Goal: Transaction & Acquisition: Purchase product/service

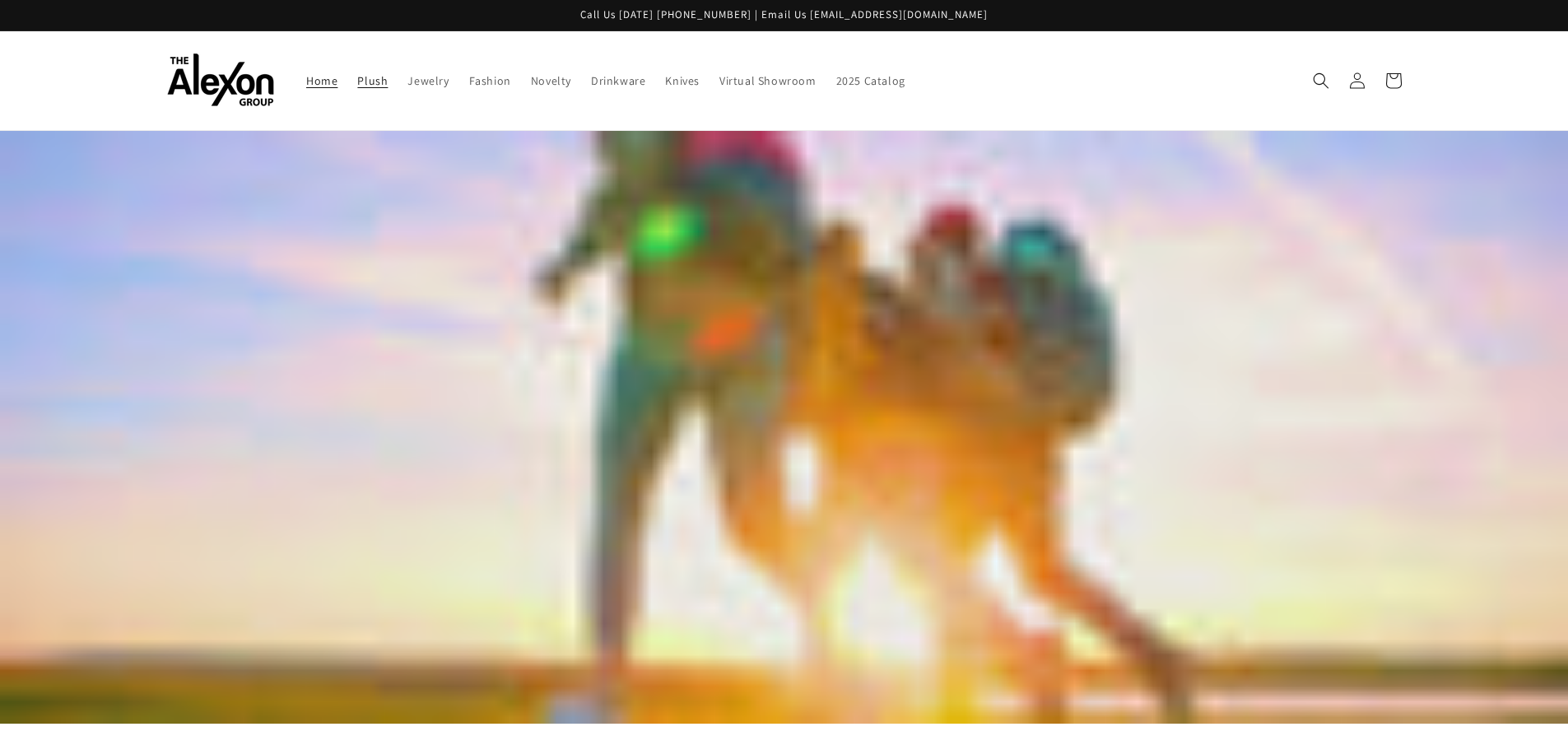
click at [379, 79] on span "Plush" at bounding box center [372, 81] width 31 height 15
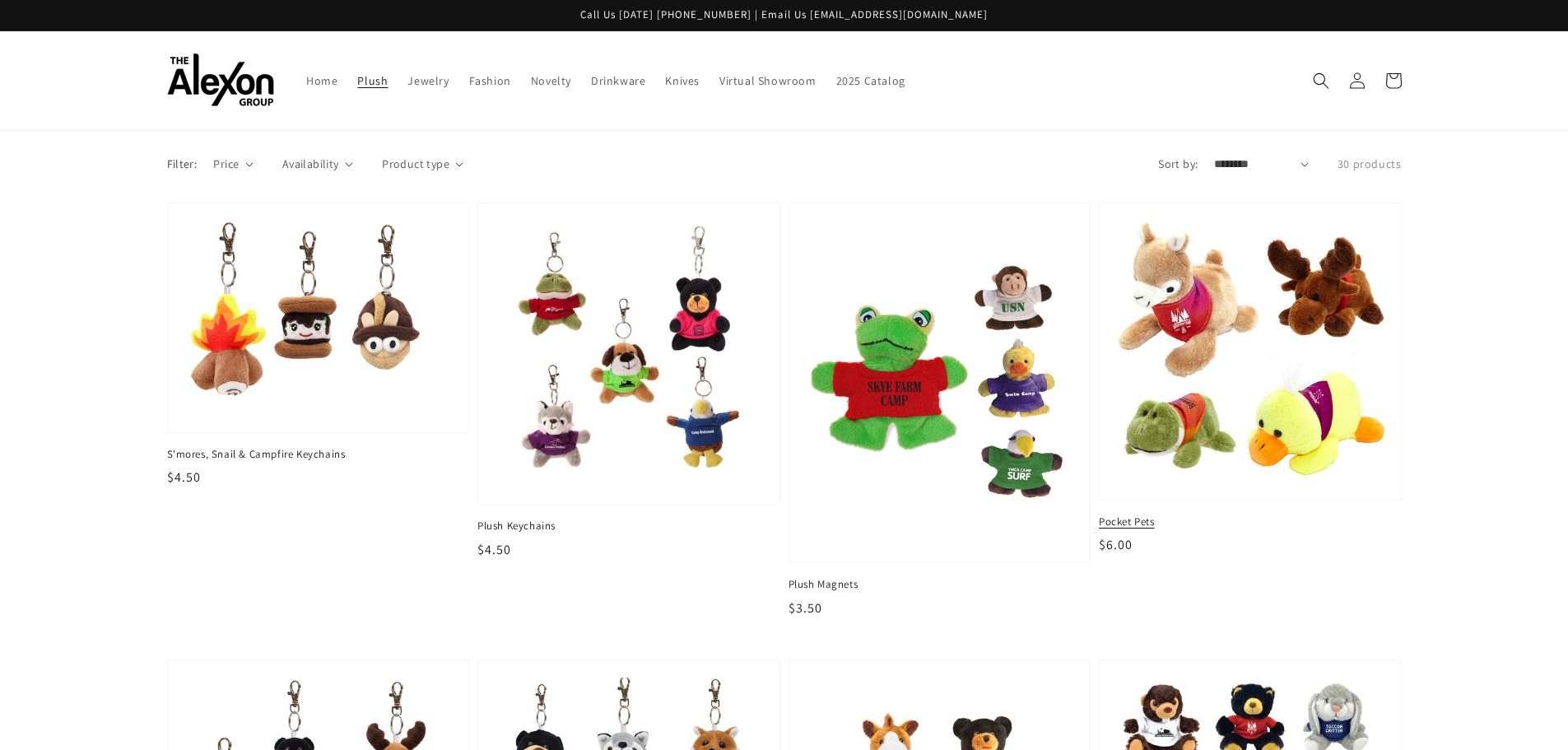
click at [1282, 380] on img at bounding box center [1250, 351] width 276 height 272
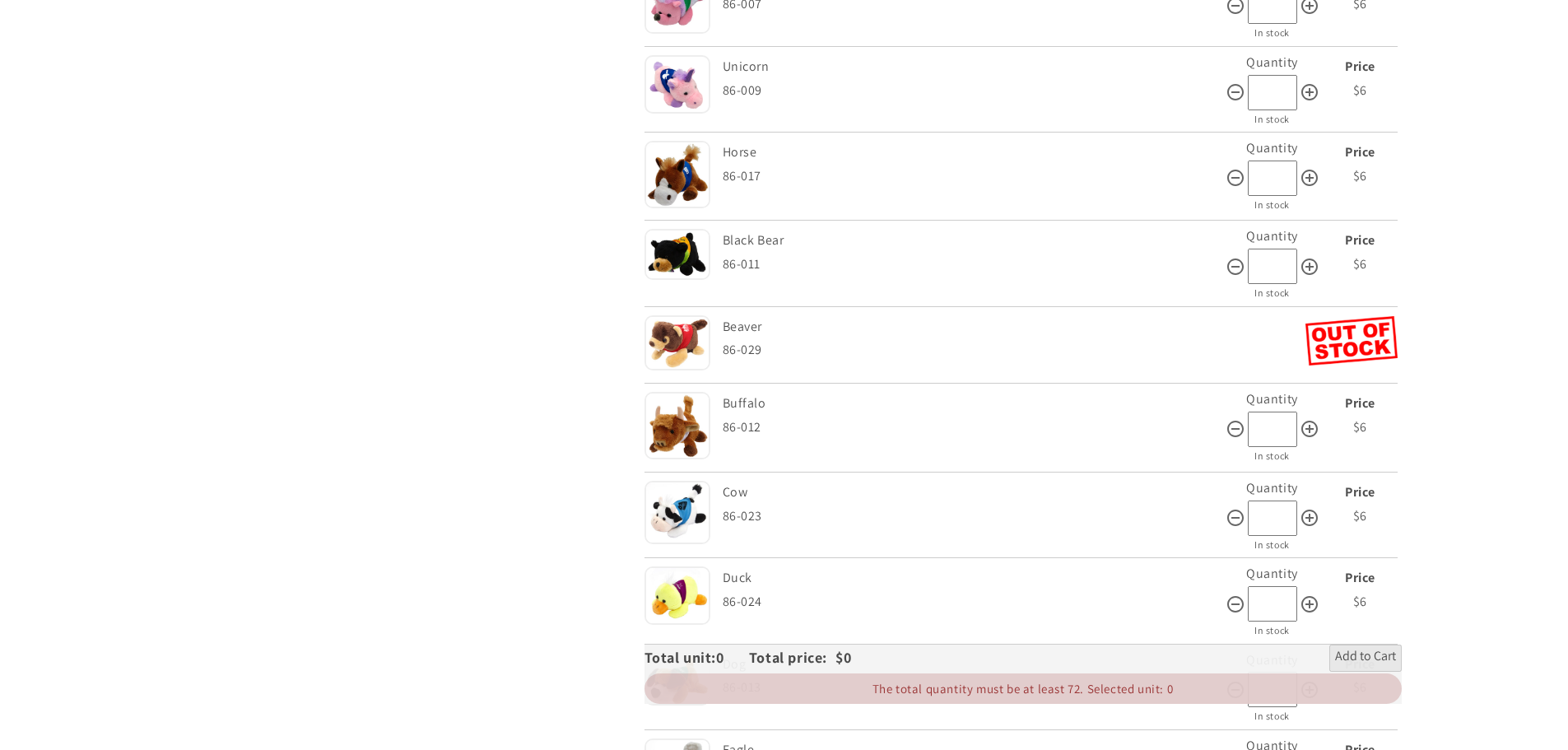
scroll to position [742, 0]
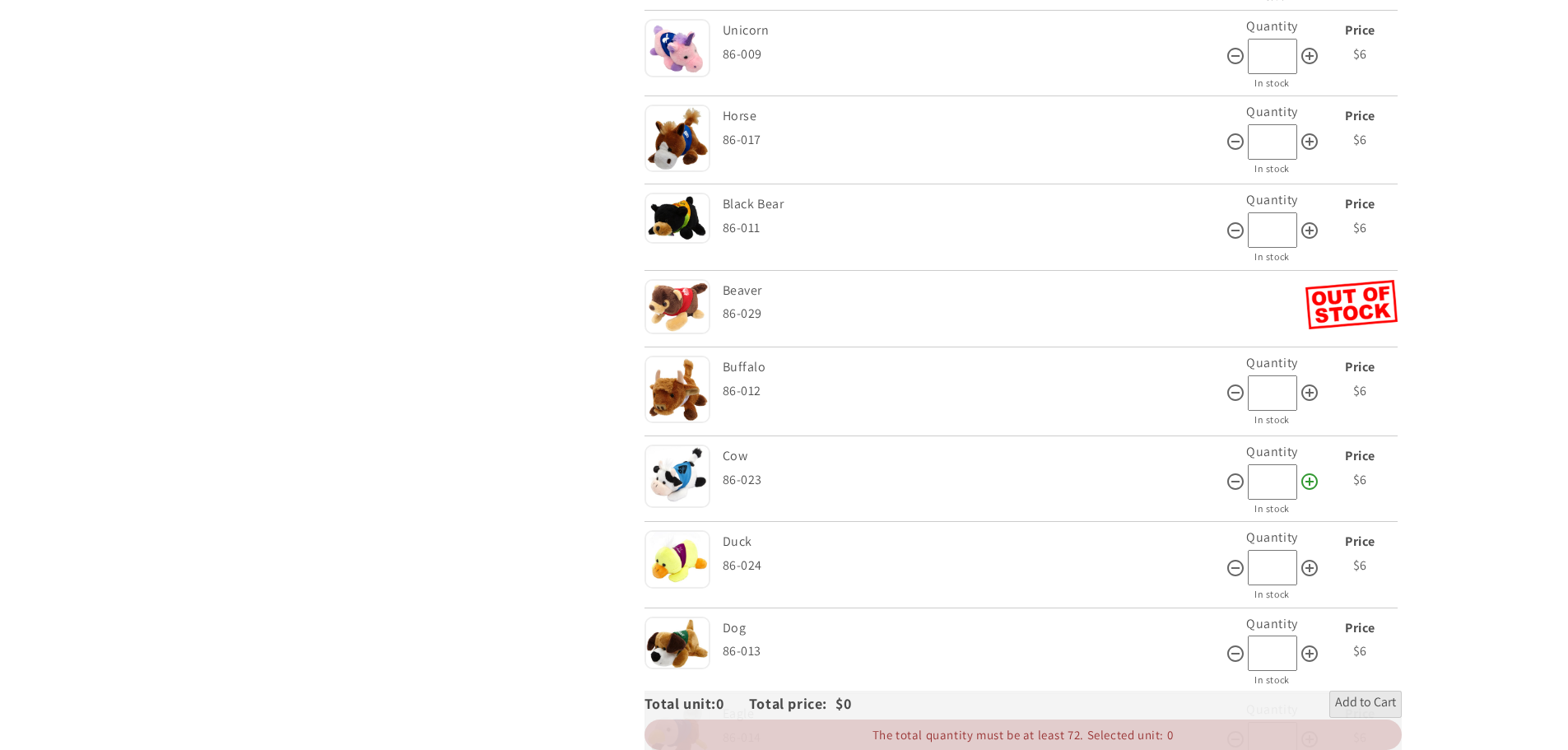
click at [1309, 481] on icon at bounding box center [1310, 482] width 17 height 17
click at [1238, 481] on icon at bounding box center [1235, 481] width 19 height 19
type input "*"
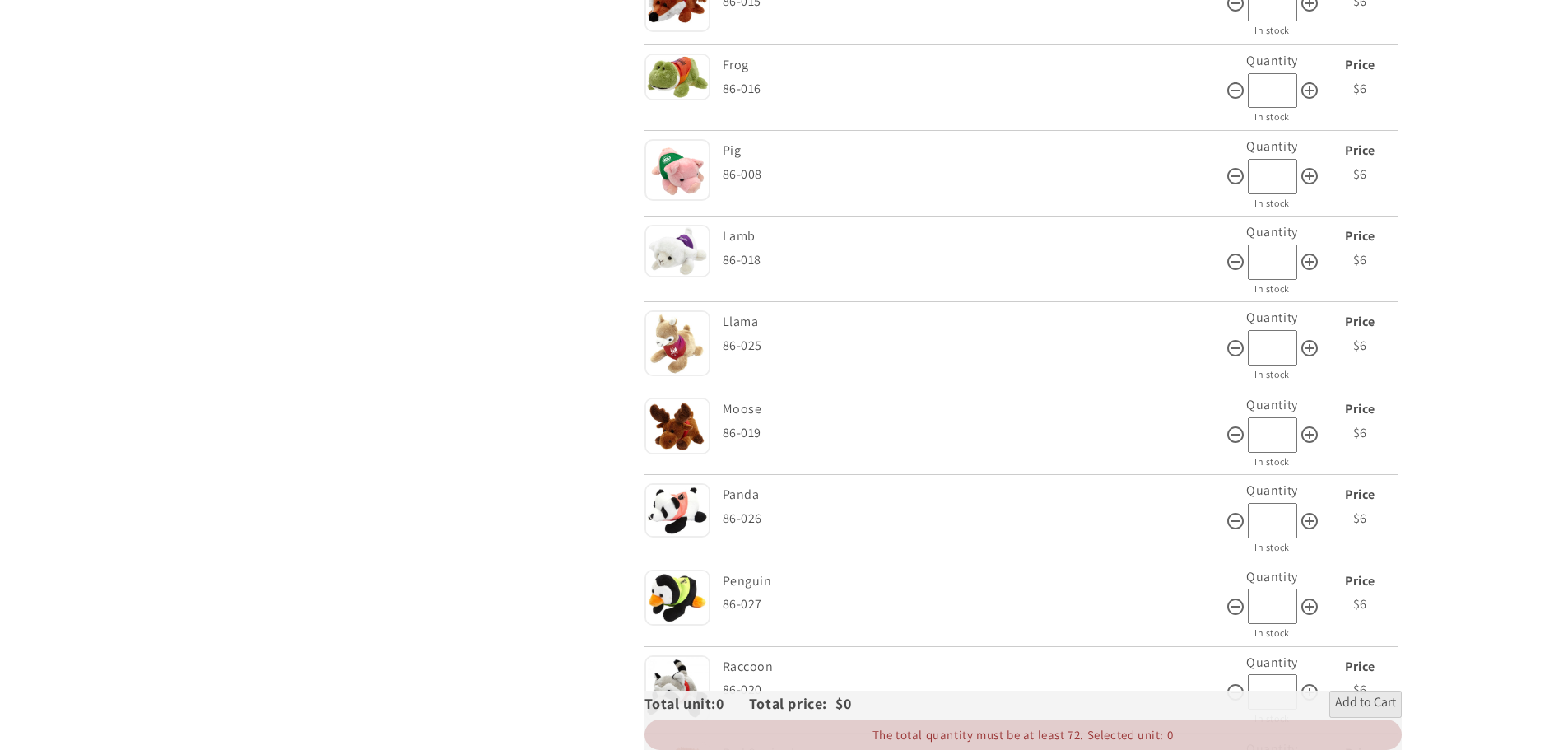
scroll to position [1648, 0]
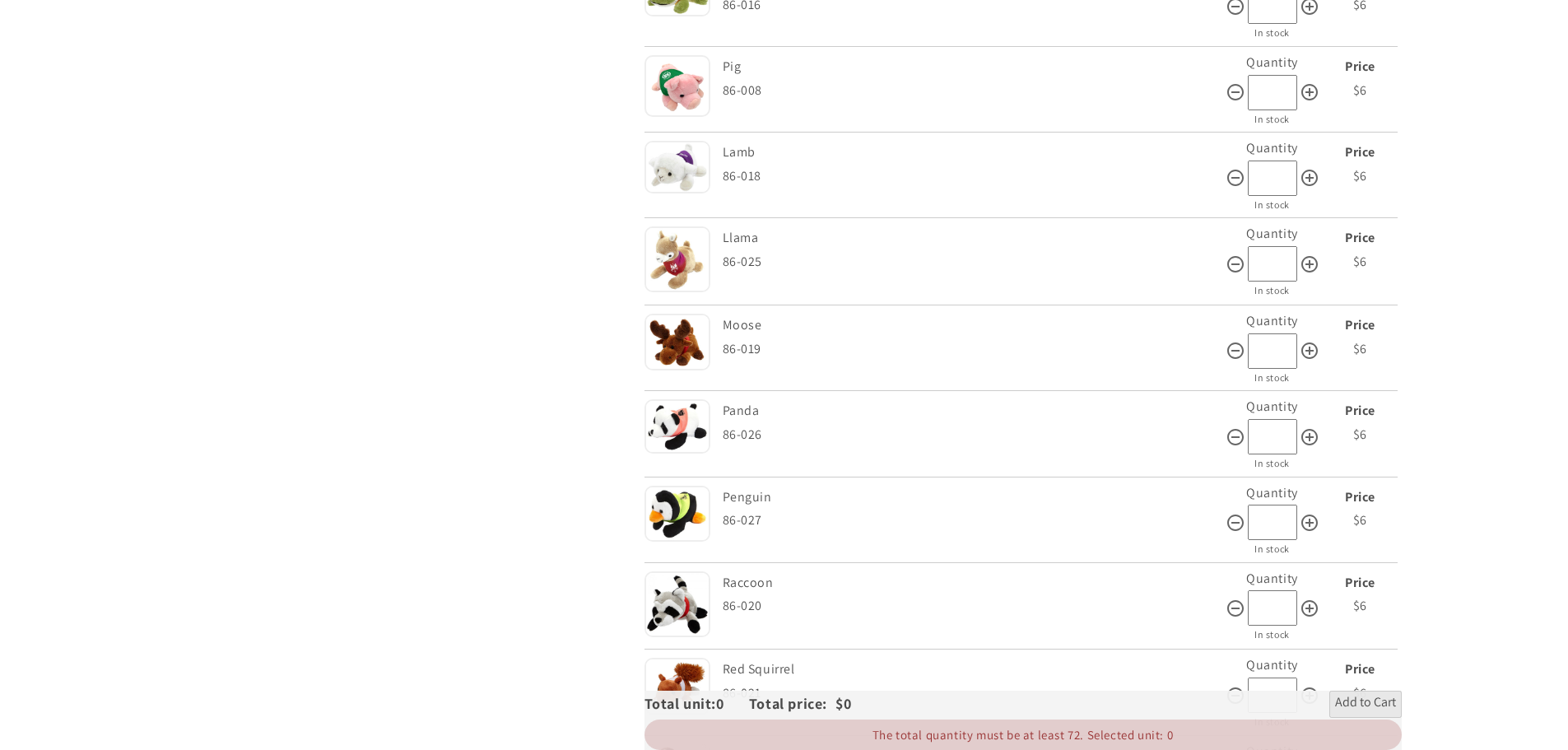
click at [852, 461] on div "Style Panda 86-026" at bounding box center [974, 433] width 503 height 77
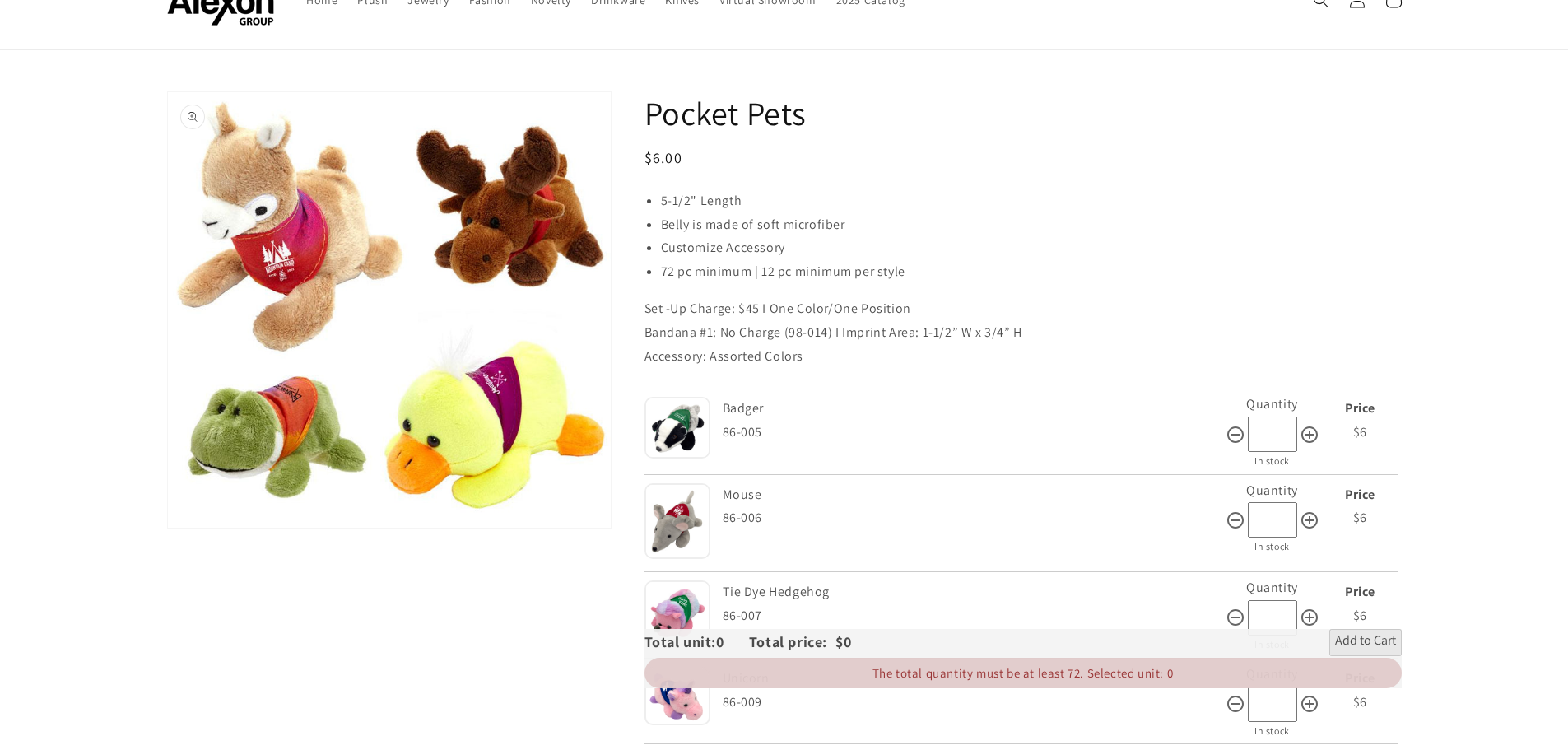
scroll to position [0, 0]
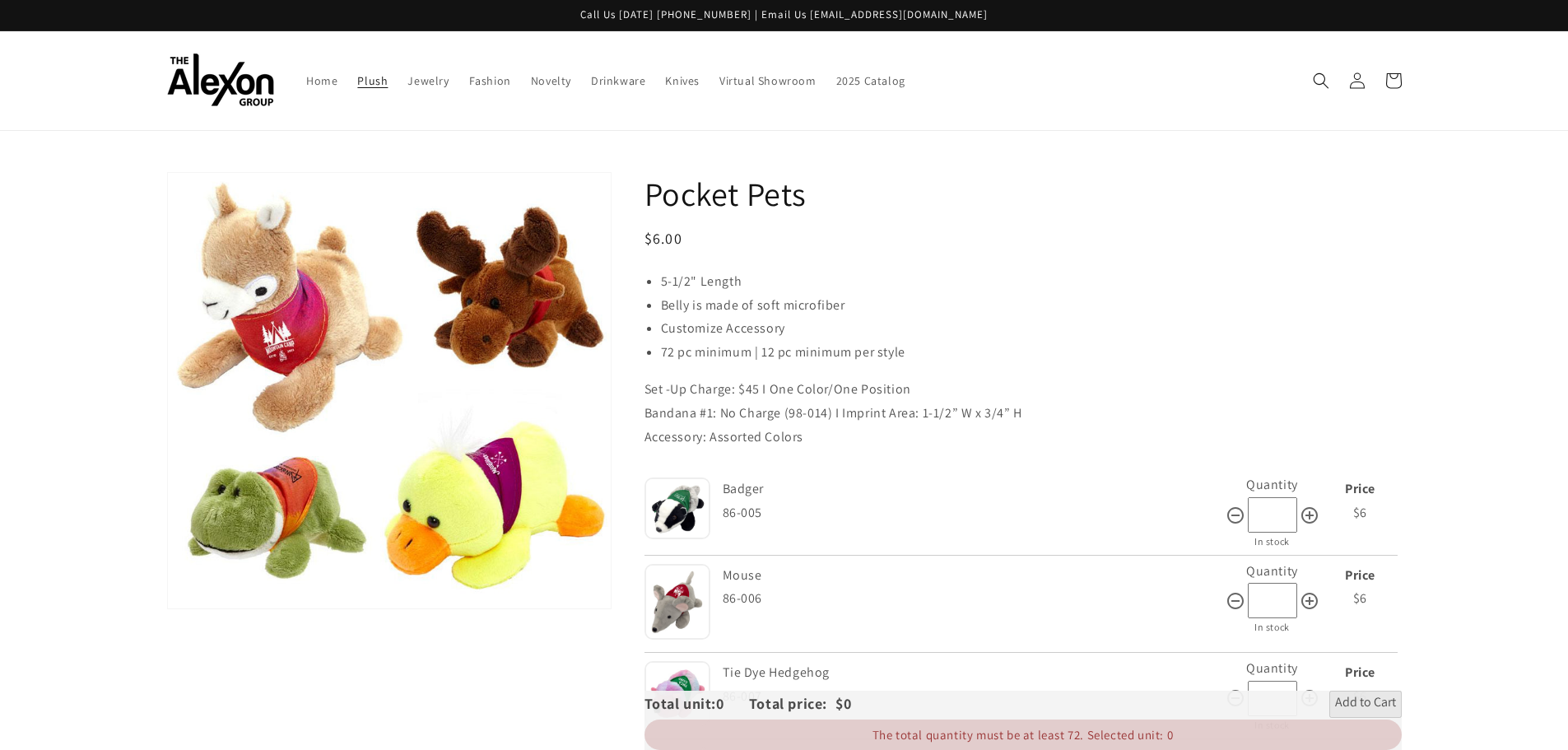
click at [366, 76] on span "Plush" at bounding box center [372, 81] width 31 height 15
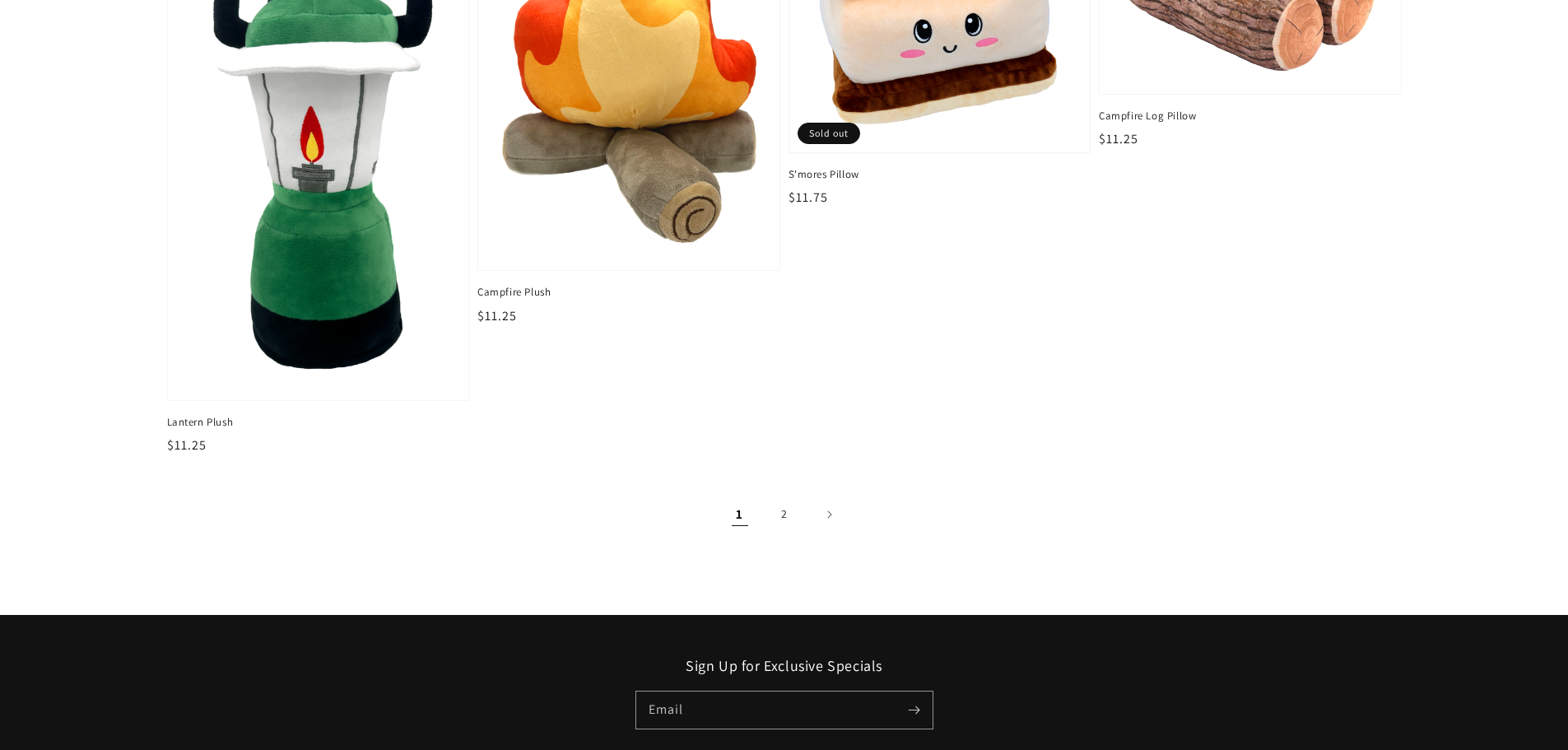
scroll to position [2718, 0]
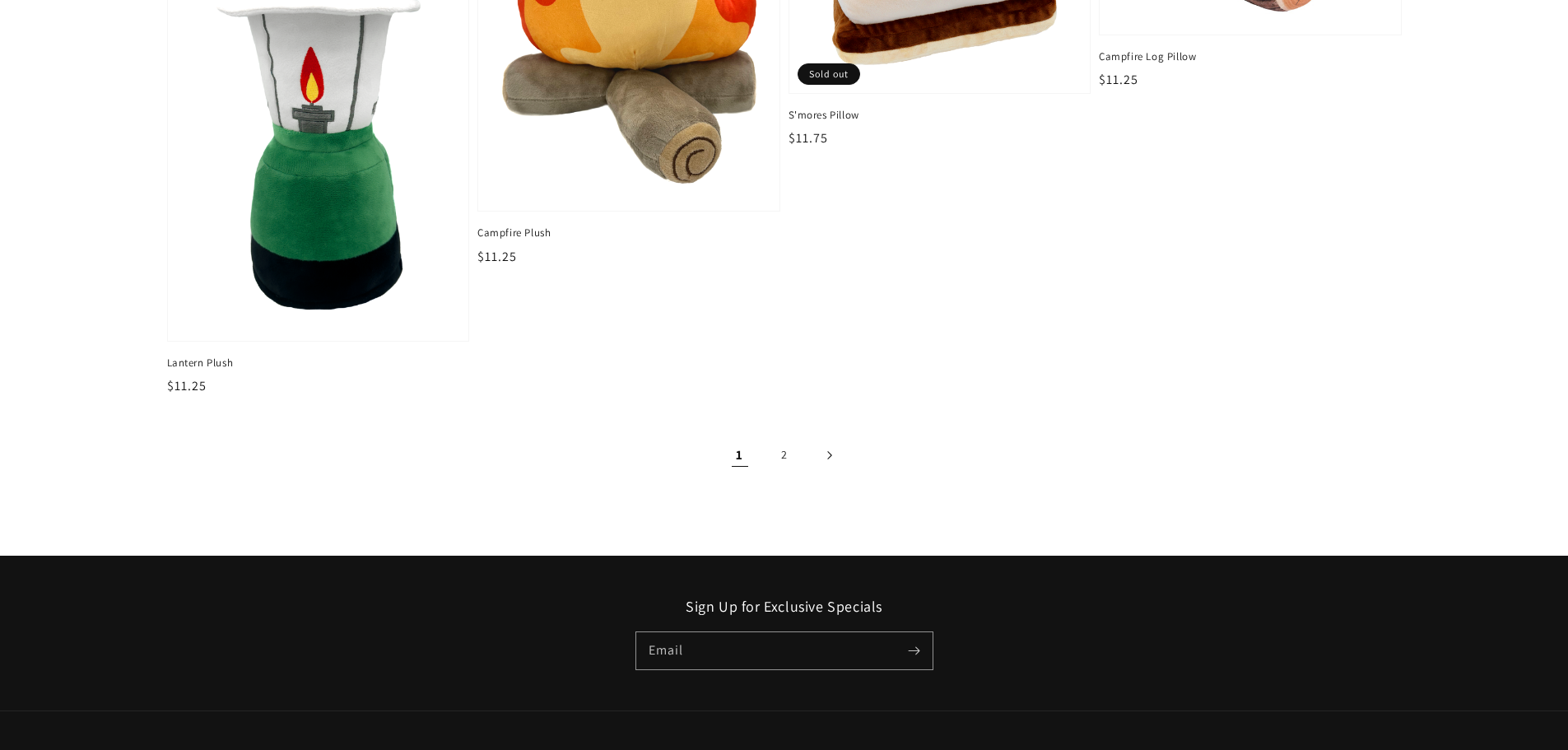
click at [834, 458] on link "Next page" at bounding box center [829, 455] width 36 height 36
